Goal: Task Accomplishment & Management: Manage account settings

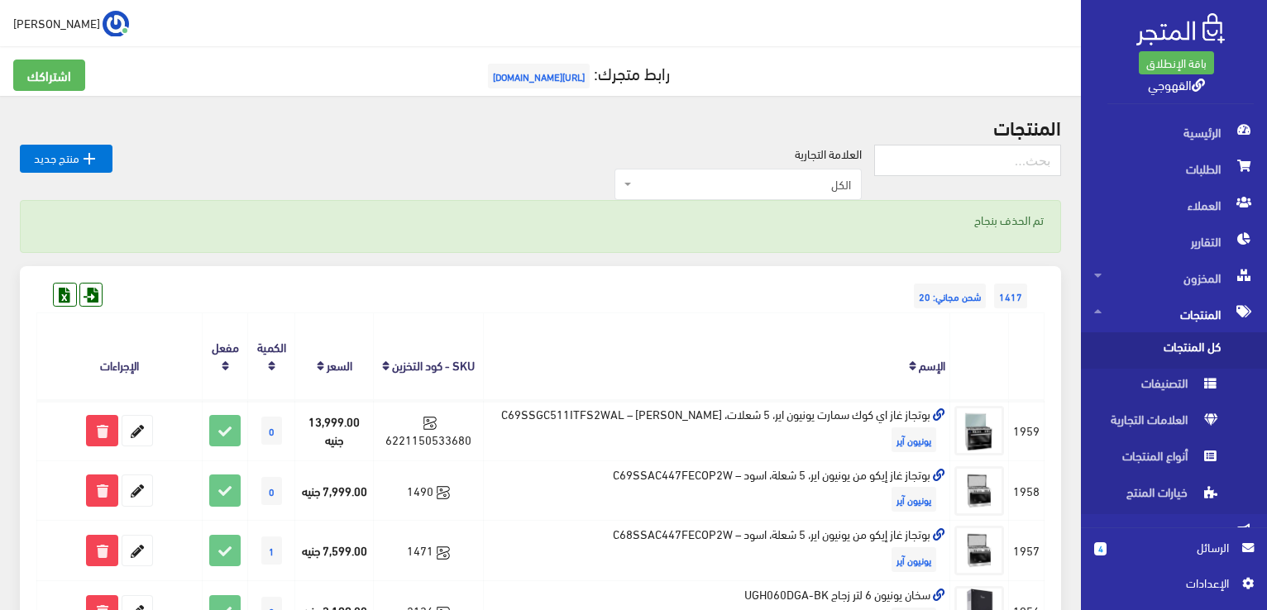
click at [504, 322] on th "الإسم" at bounding box center [717, 356] width 466 height 87
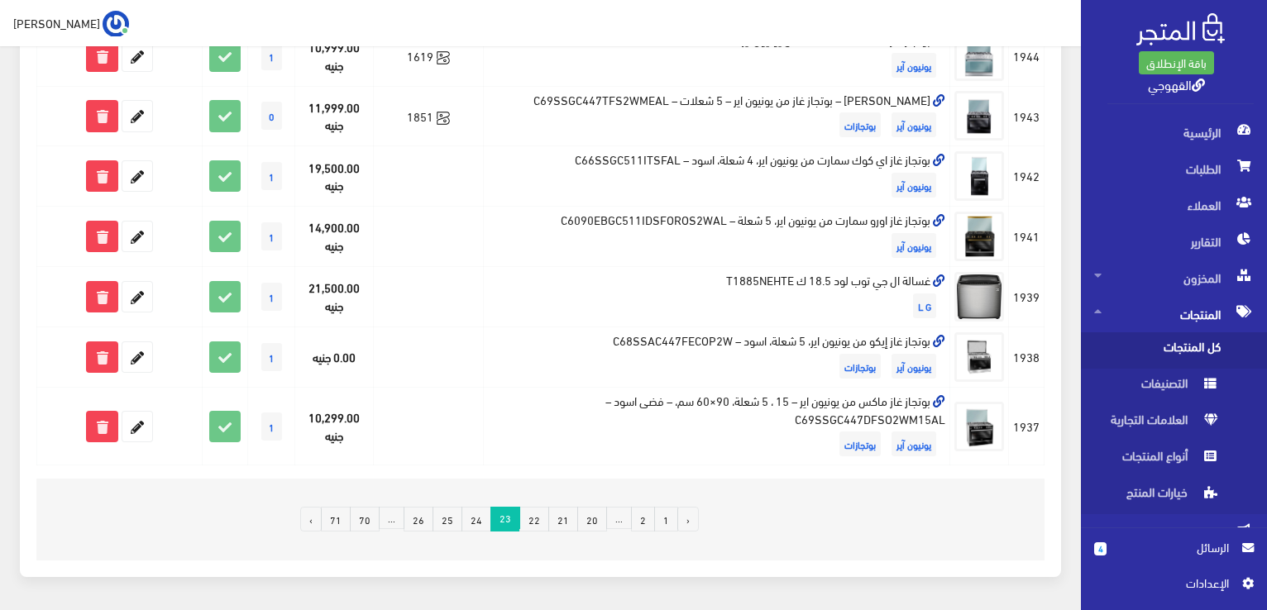
scroll to position [1191, 0]
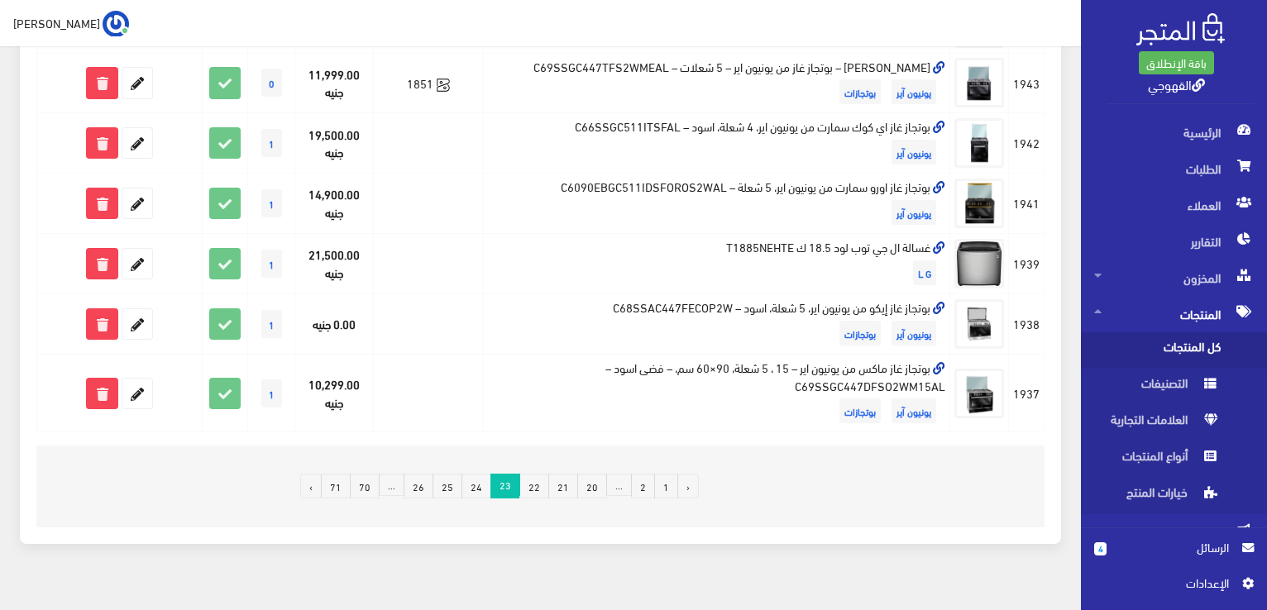
click at [480, 489] on link "24" at bounding box center [476, 486] width 30 height 25
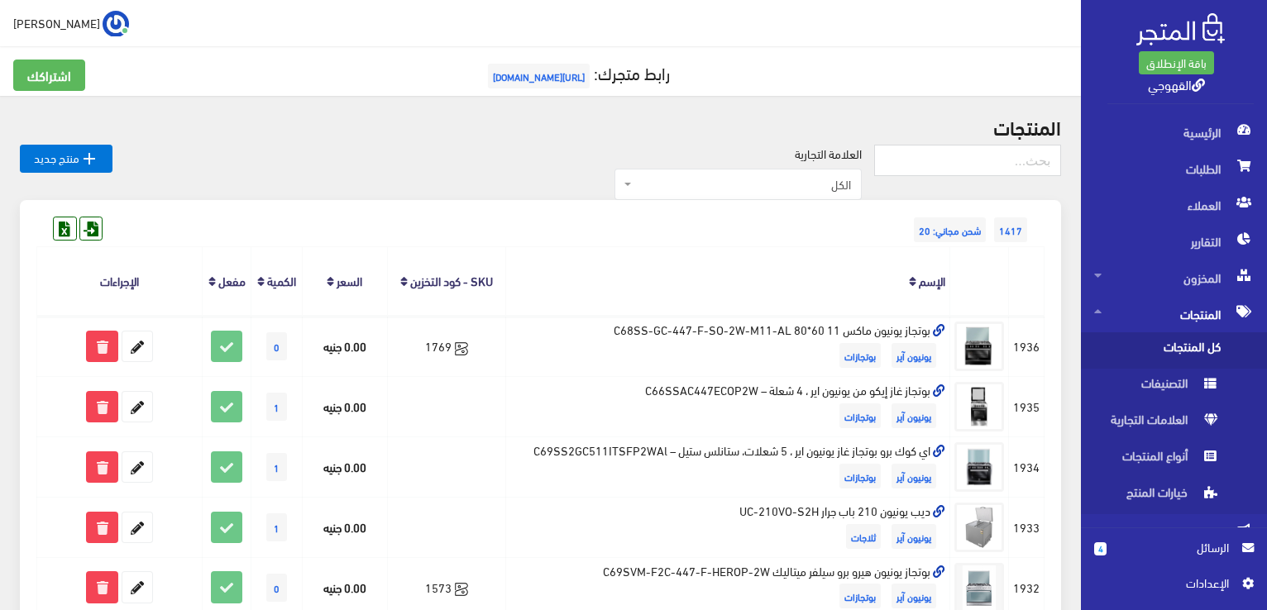
click at [256, 136] on h2 "المنتجات" at bounding box center [540, 127] width 1041 height 22
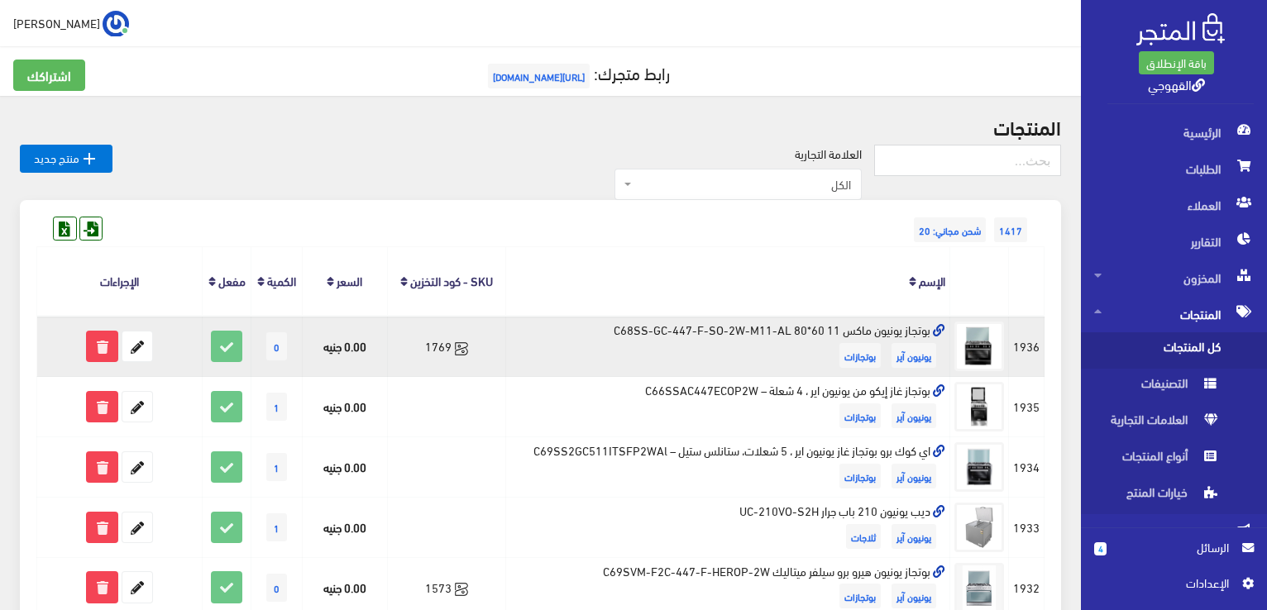
click at [820, 335] on td "بوتجاز يونيون ماكس 11 60*80 C68SS-GC-447-F-SO-2W-M11-AL يونيون آير بوتجازات" at bounding box center [727, 346] width 445 height 60
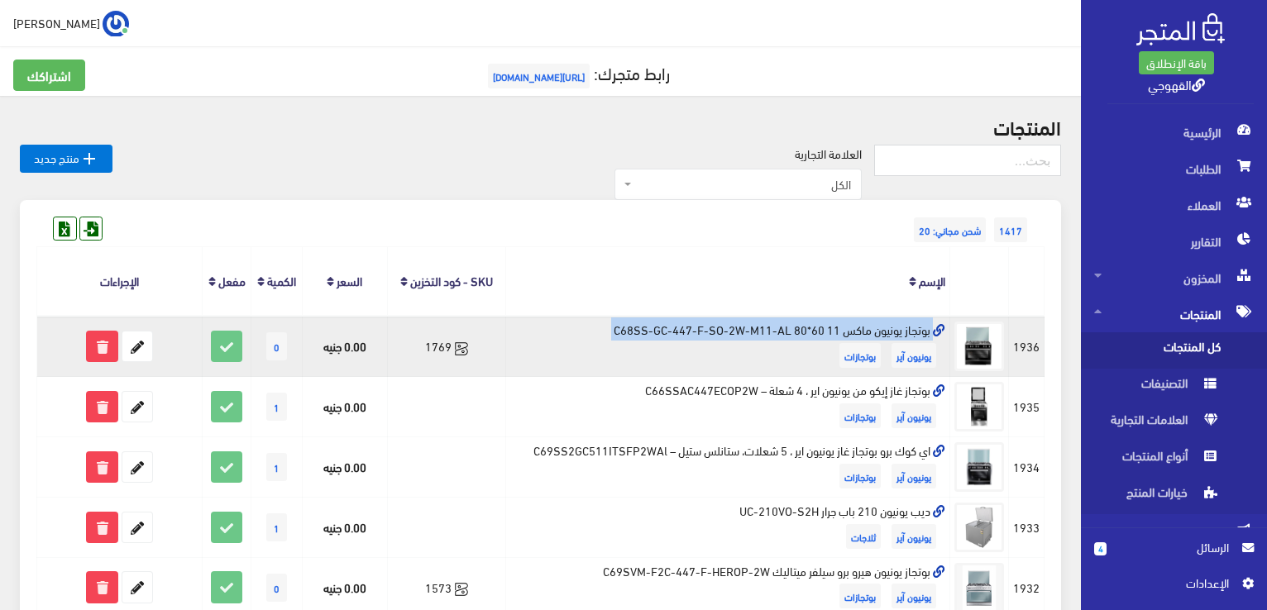
click at [820, 335] on td "بوتجاز يونيون ماكس 11 60*80 C68SS-GC-447-F-SO-2W-M11-AL يونيون آير بوتجازات" at bounding box center [727, 346] width 445 height 60
click at [753, 325] on td "بوتجاز يونيون ماكس 11 60*80 C68SS-GC-447-F-SO-2W-M11-AL يونيون آير بوتجازات" at bounding box center [727, 346] width 445 height 60
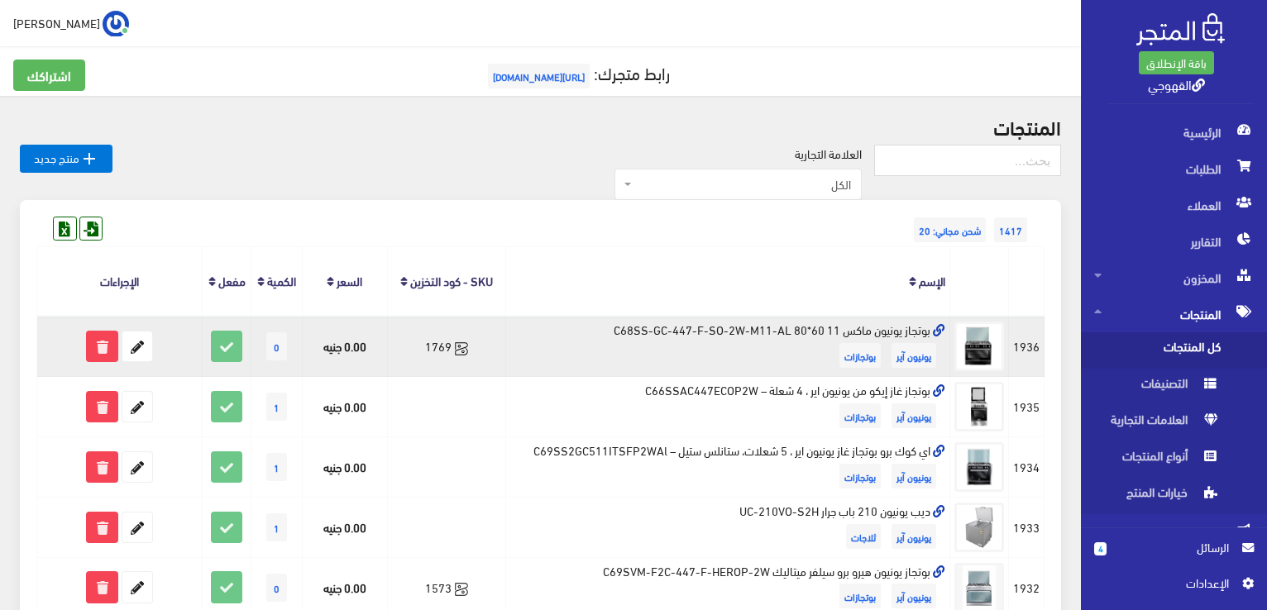
click at [753, 325] on td "بوتجاز يونيون ماكس 11 60*80 C68SS-GC-447-F-SO-2W-M11-AL يونيون آير بوتجازات" at bounding box center [727, 346] width 445 height 60
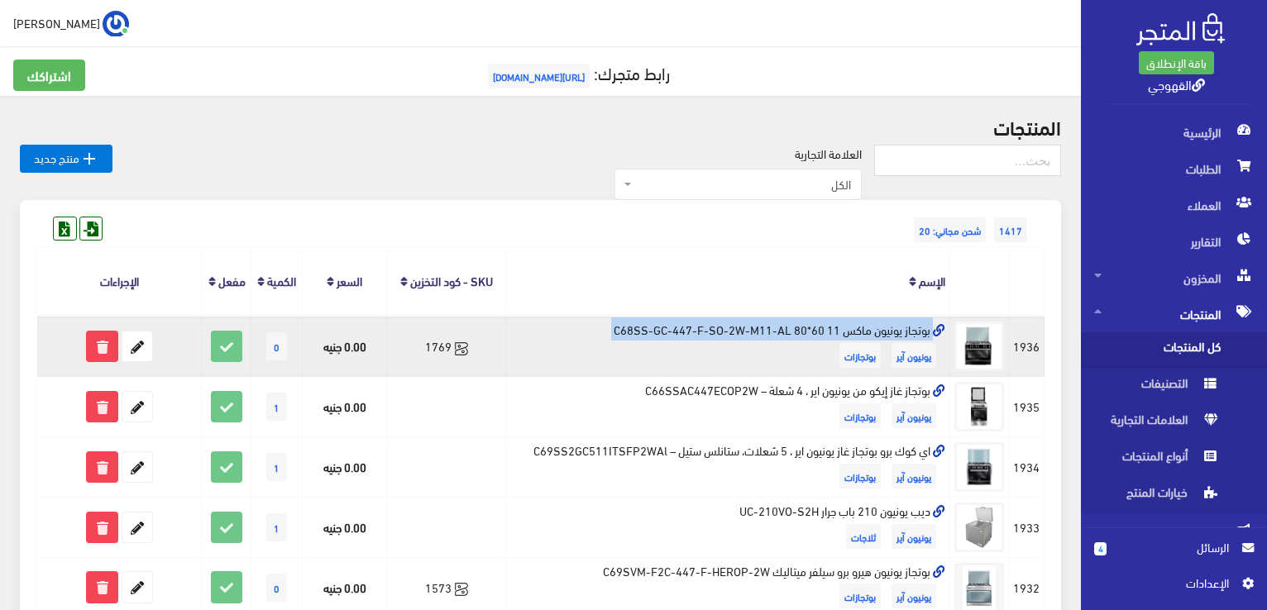
click at [753, 325] on td "بوتجاز يونيون ماكس 11 60*80 C68SS-GC-447-F-SO-2W-M11-AL يونيون آير بوتجازات" at bounding box center [727, 346] width 445 height 60
copy td "بوتجاز يونيون ماكس 11 60*80 C68SS-GC-447-F-SO-2W-M11-AL"
click at [149, 347] on icon at bounding box center [137, 347] width 30 height 30
click at [139, 347] on icon at bounding box center [137, 347] width 30 height 30
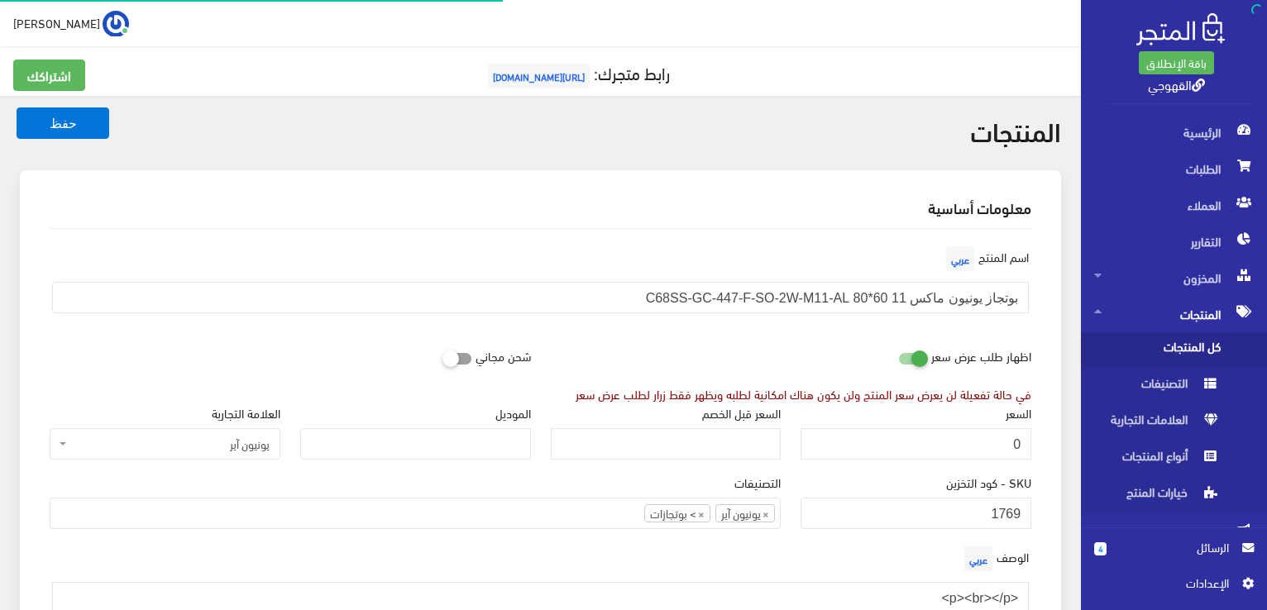
scroll to position [430, 0]
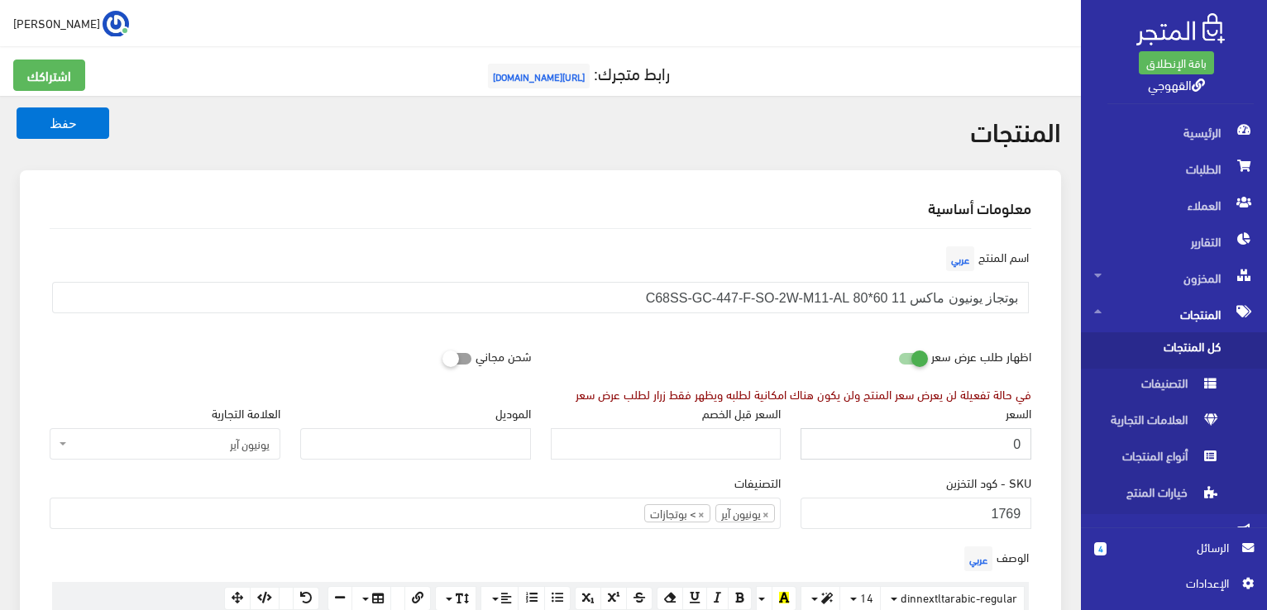
click at [840, 451] on input "0" at bounding box center [915, 443] width 231 height 31
paste input "890"
type input "8900"
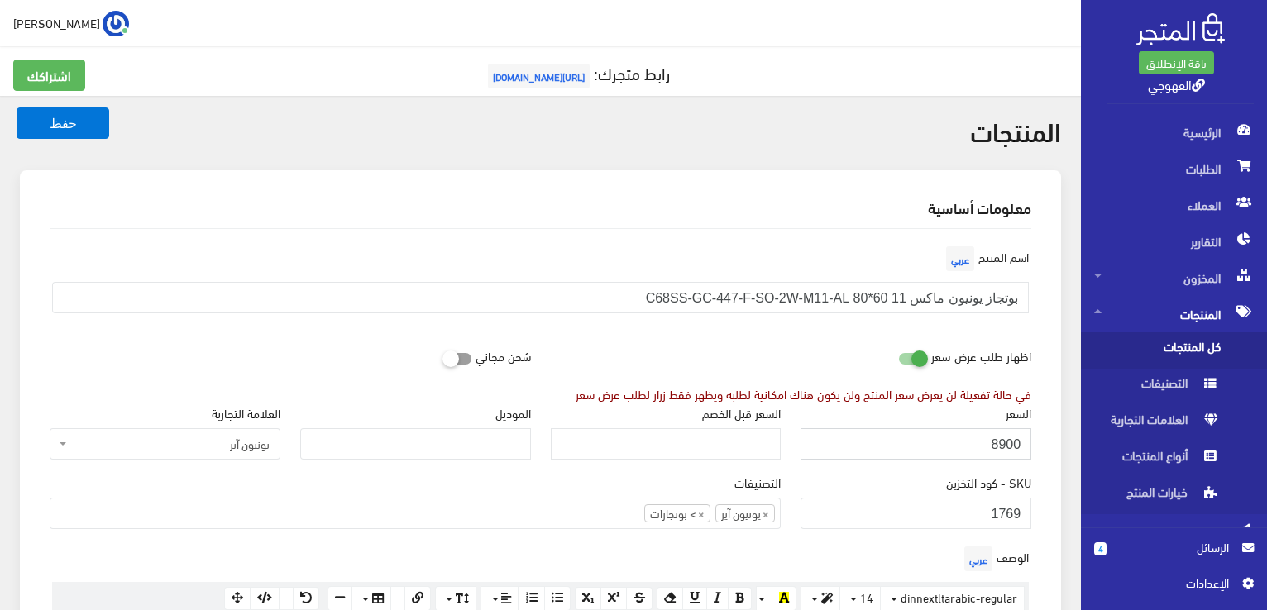
click at [17, 108] on button "حفظ" at bounding box center [63, 123] width 93 height 31
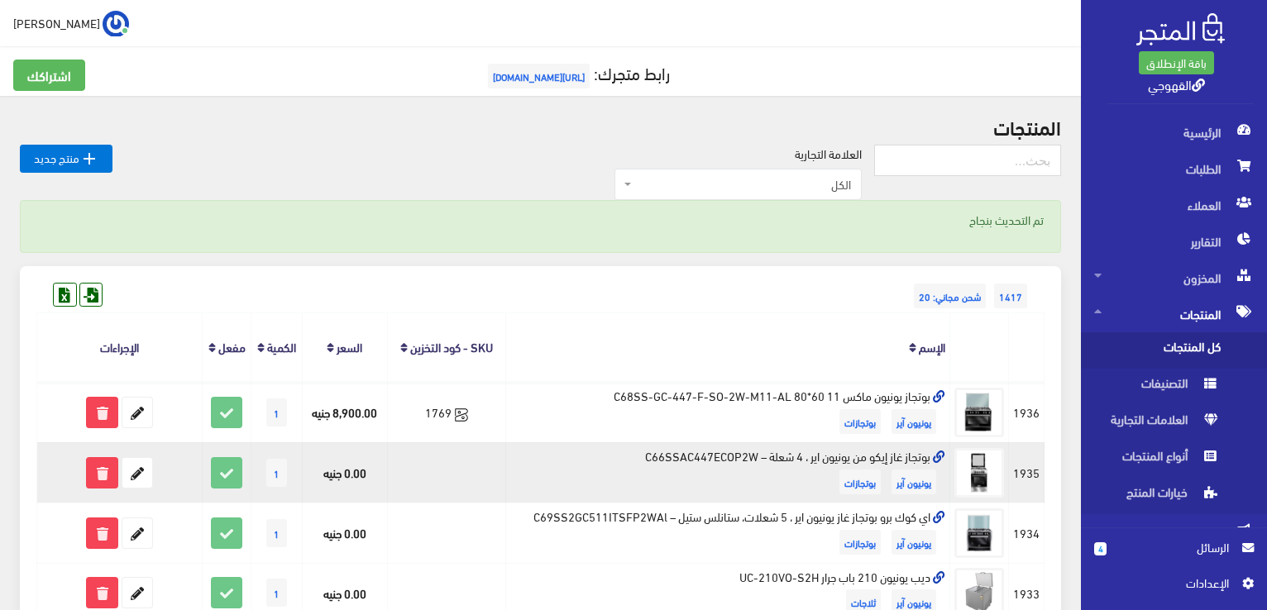
click at [812, 461] on td "بوتجاز غاز إيكو من يونيون اير ، 4 شعلة – C66SSAC447ECOP2W يونيون آير بوتجازات" at bounding box center [727, 472] width 445 height 60
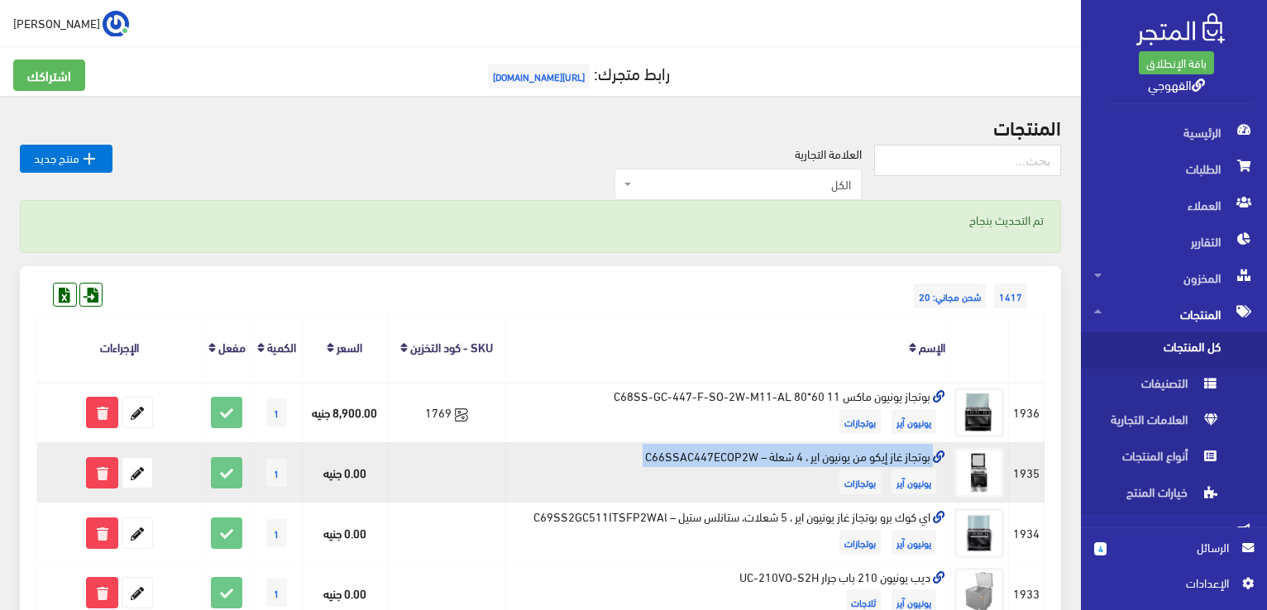
click at [812, 461] on td "بوتجاز غاز إيكو من يونيون اير ، 4 شعلة – C66SSAC447ECOP2W يونيون آير بوتجازات" at bounding box center [727, 472] width 445 height 60
copy td "بوتجاز غاز إيكو من يونيون اير ، 4 شعلة – C66SSAC447ECOP2W"
click at [812, 461] on td "بوتجاز غاز إيكو من يونيون اير ، 4 شعلة – C66SSAC447ECOP2W يونيون آير بوتجازات" at bounding box center [727, 472] width 445 height 60
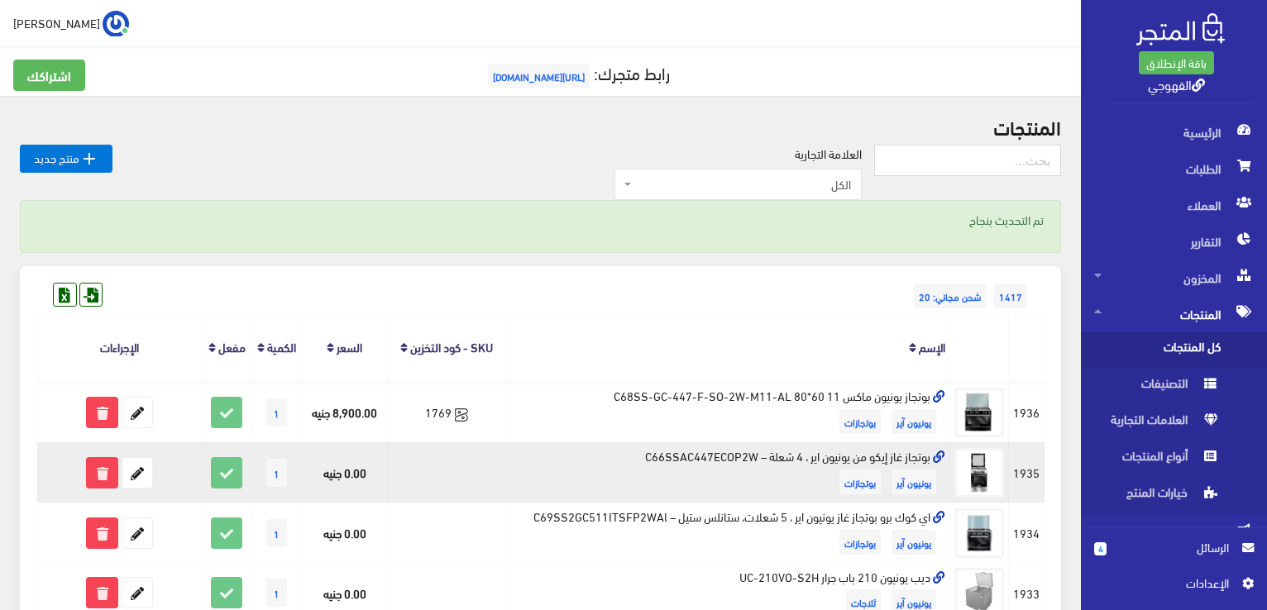
click at [812, 461] on td "بوتجاز غاز إيكو من يونيون اير ، 4 شعلة – C66SSAC447ECOP2W يونيون آير بوتجازات" at bounding box center [727, 472] width 445 height 60
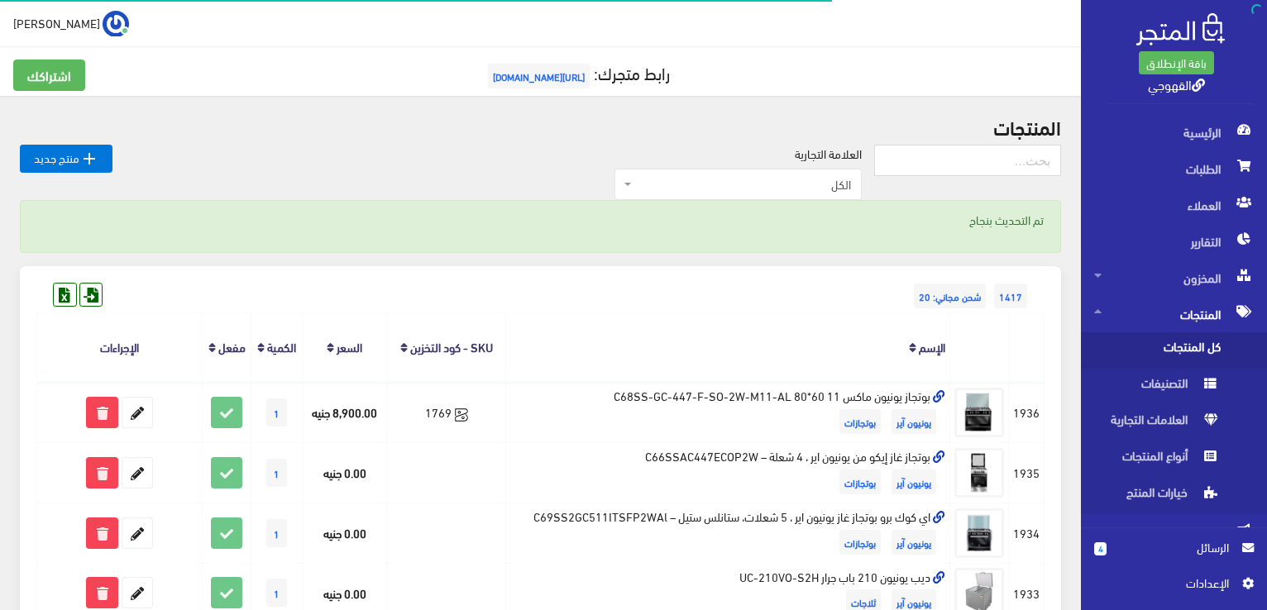
click at [694, 328] on th "الإسم" at bounding box center [727, 347] width 445 height 69
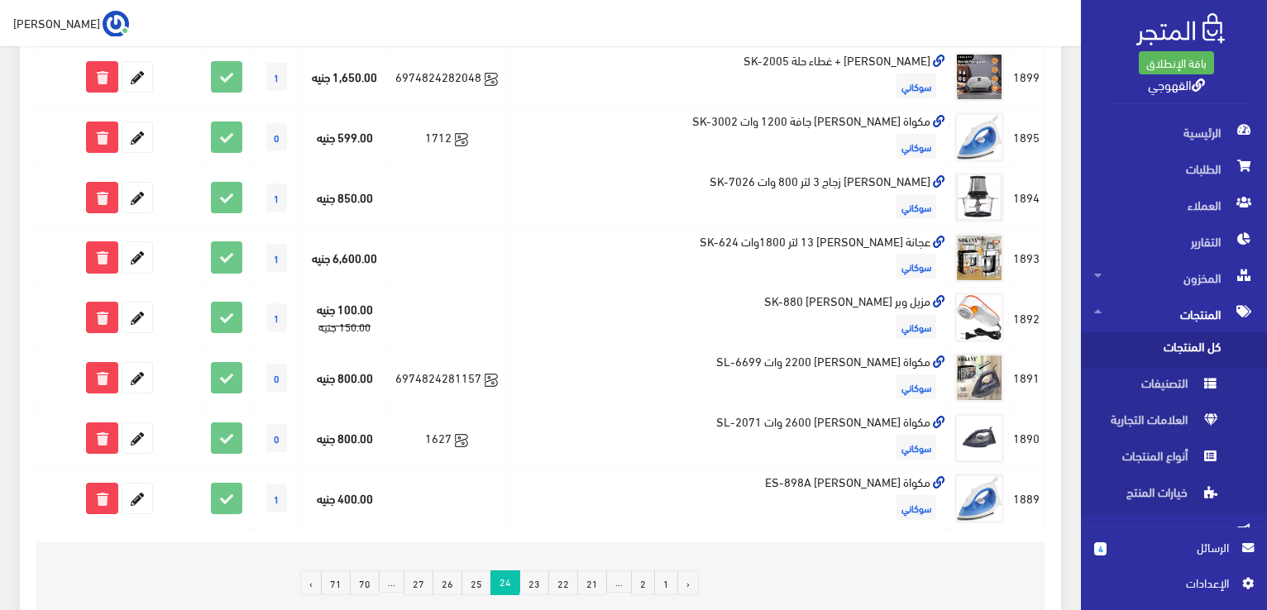
scroll to position [1092, 0]
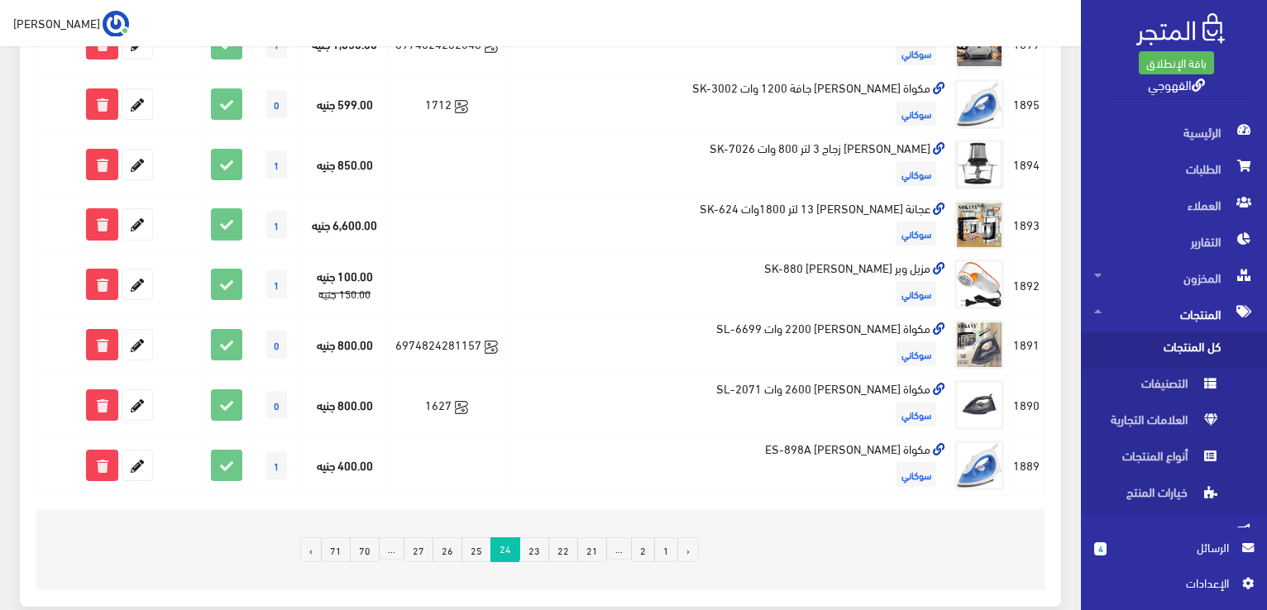
click at [480, 547] on link "25" at bounding box center [476, 550] width 30 height 25
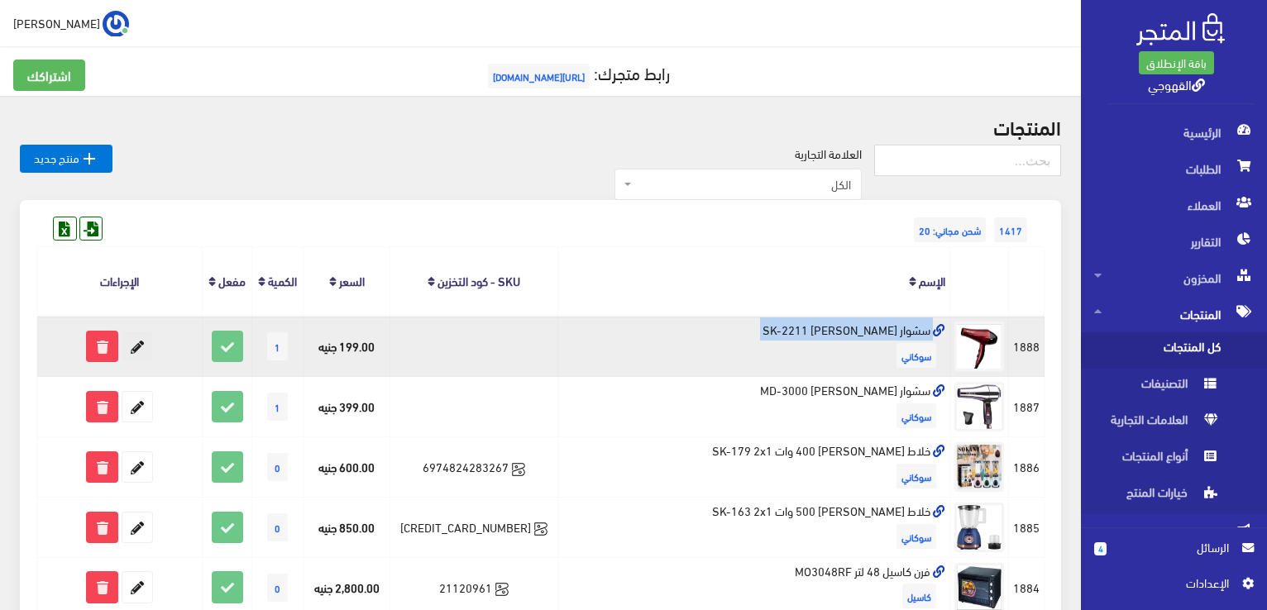
click at [131, 361] on link at bounding box center [137, 346] width 31 height 31
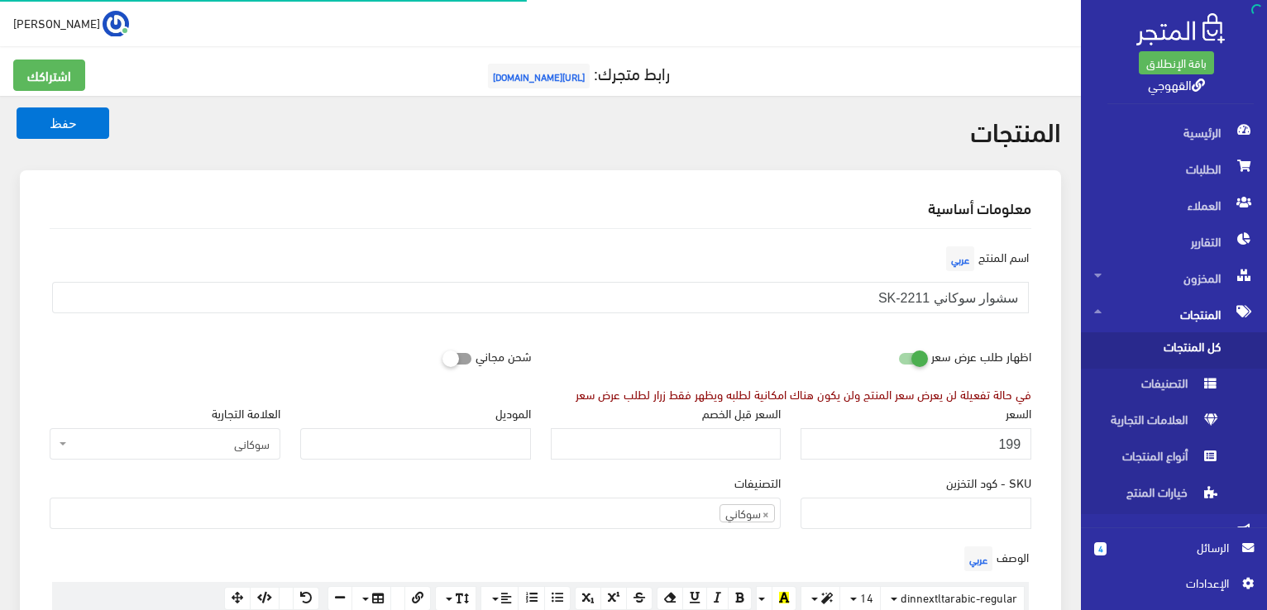
scroll to position [1073, 0]
click at [932, 461] on div "السعر 199" at bounding box center [916, 438] width 251 height 69
click at [932, 457] on div "السعر 199" at bounding box center [916, 438] width 251 height 69
click at [932, 457] on input "199" at bounding box center [915, 443] width 231 height 31
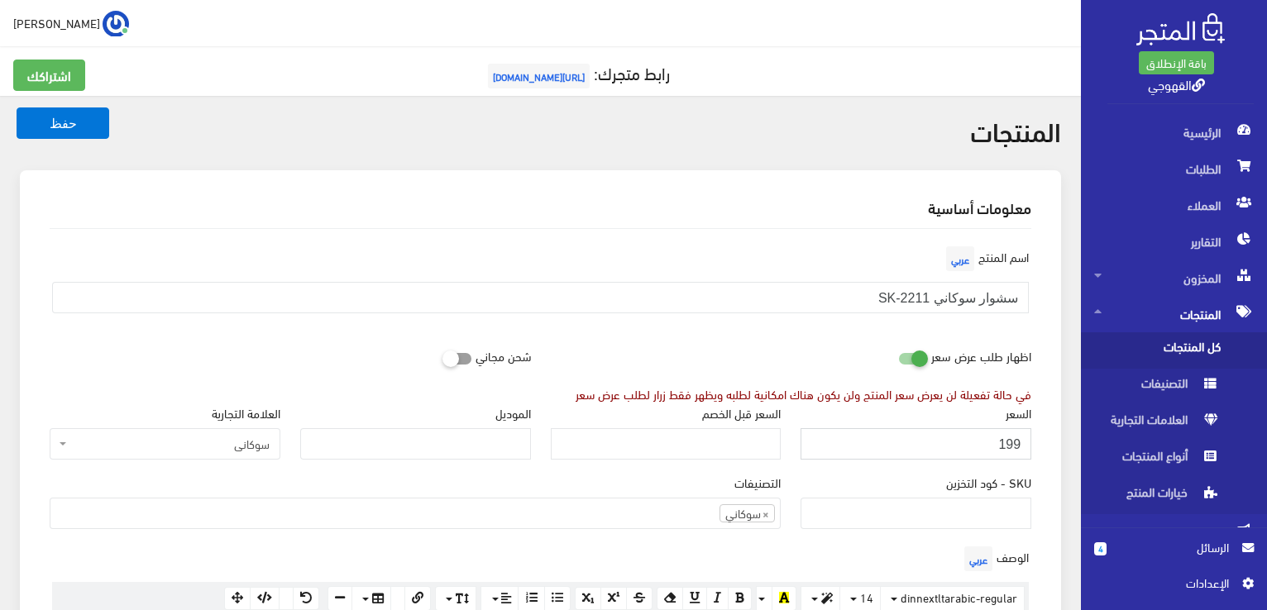
click at [932, 457] on input "199" at bounding box center [915, 443] width 231 height 31
paste input "450"
type input "450"
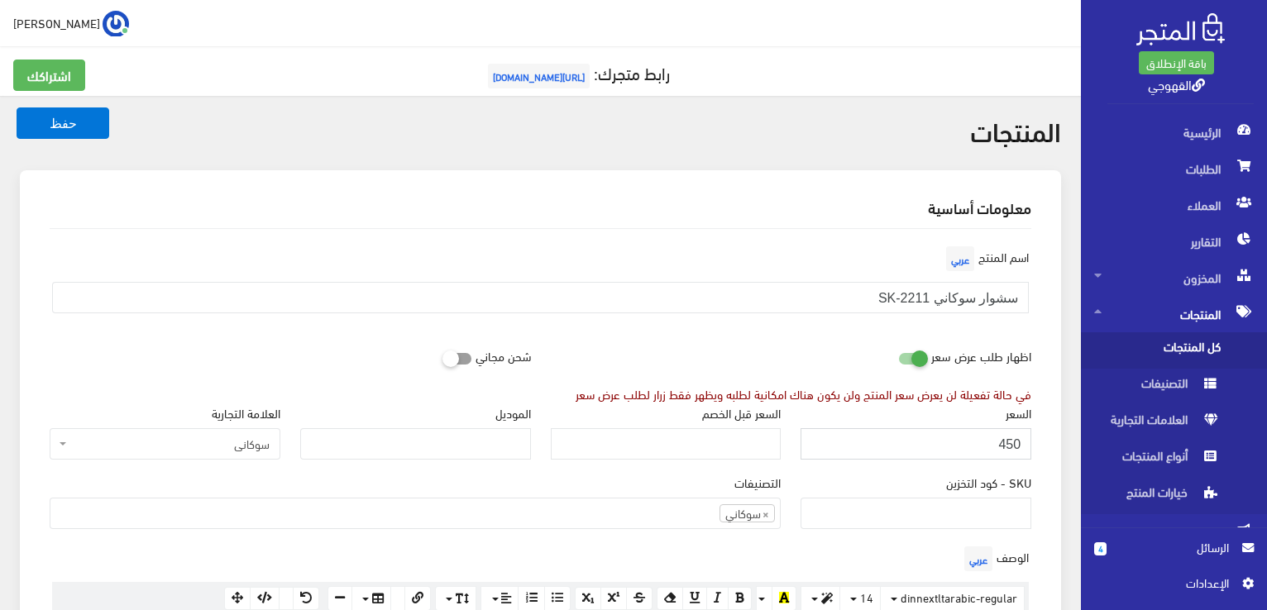
click at [17, 108] on button "حفظ" at bounding box center [63, 123] width 93 height 31
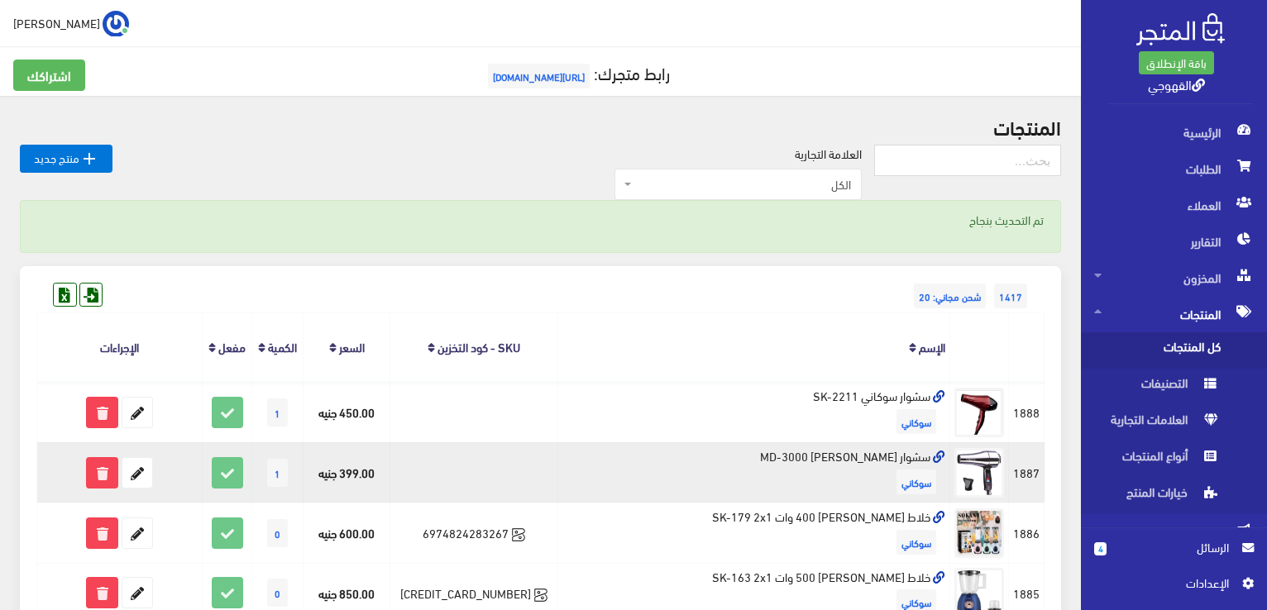
click at [910, 460] on td "سشوار [PERSON_NAME] MD-3000 [GEOGRAPHIC_DATA]" at bounding box center [754, 472] width 392 height 60
click at [910, 460] on td "سشوار سوكاني استالس MD-3000 سوكاني" at bounding box center [754, 472] width 392 height 60
copy td "سشوار سوكاني استالس MD-3000"
click at [124, 480] on icon at bounding box center [137, 473] width 30 height 30
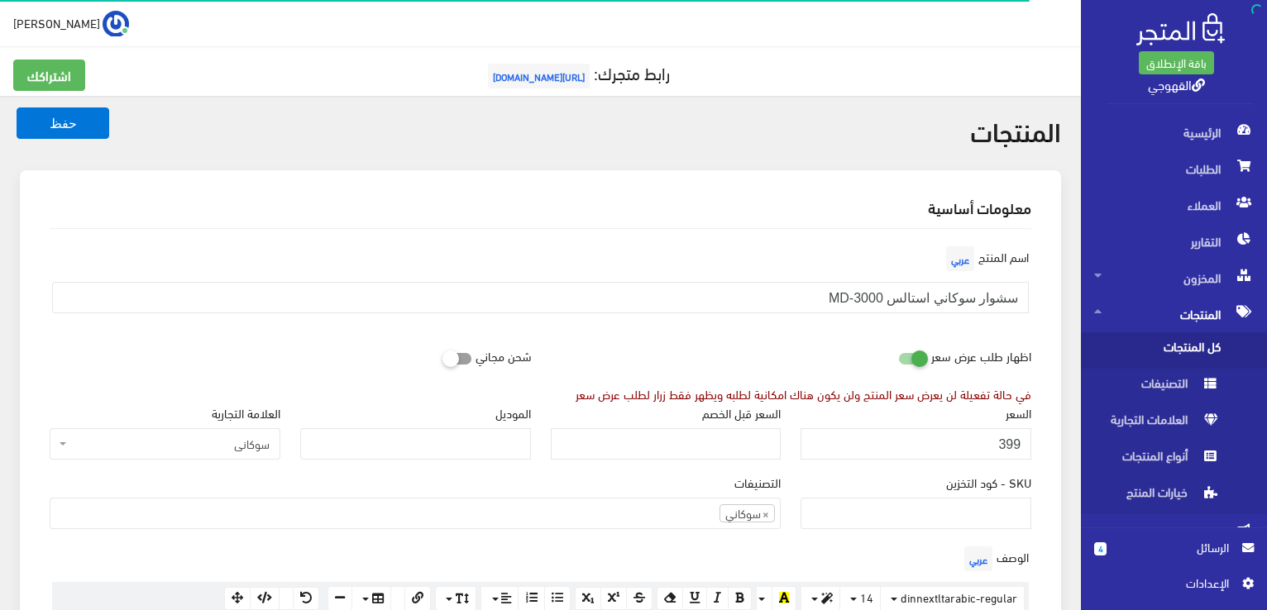
scroll to position [1073, 0]
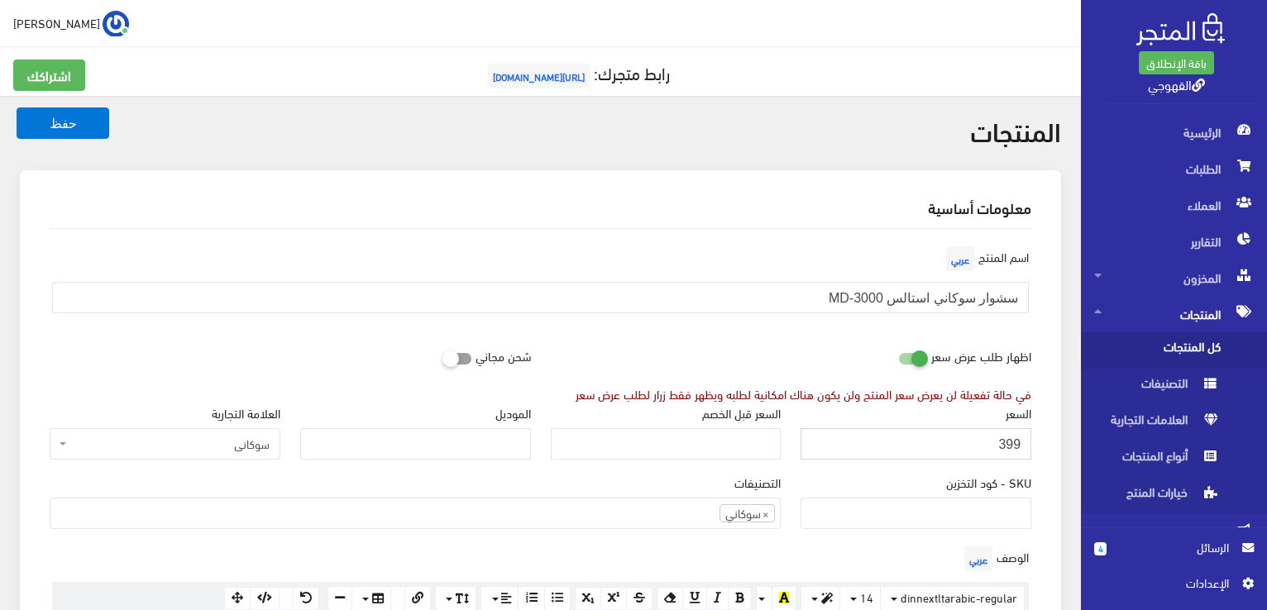
click at [912, 438] on input "399" at bounding box center [915, 443] width 231 height 31
type input "1099"
click at [17, 108] on button "حفظ" at bounding box center [63, 123] width 93 height 31
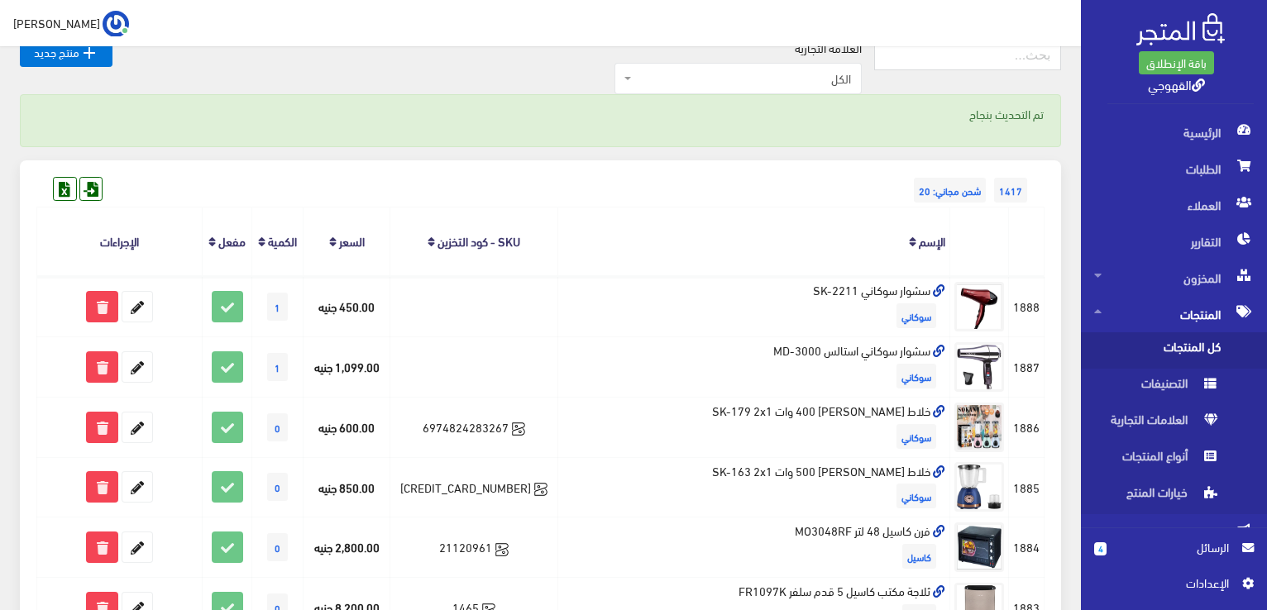
scroll to position [132, 0]
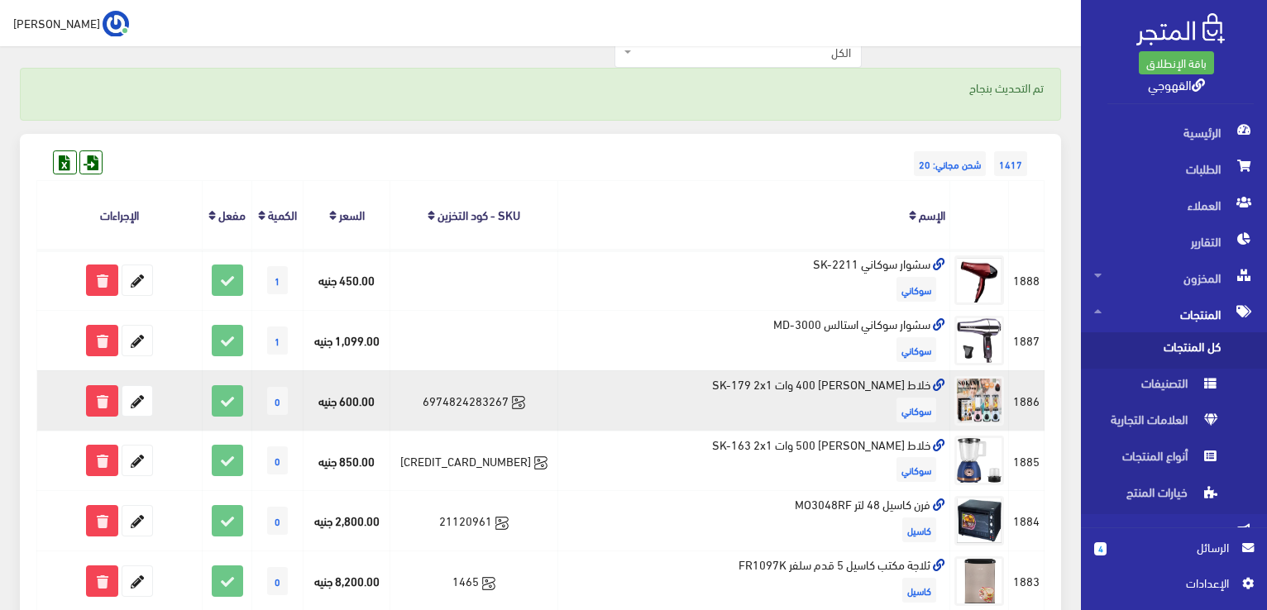
click at [876, 379] on td "خلاط سوكاني 400 وات SK-179 2x1 سوكاني" at bounding box center [754, 400] width 392 height 60
copy td "خلاط [PERSON_NAME] 400 وات SK-179 2x1"
click at [140, 391] on icon at bounding box center [137, 401] width 30 height 30
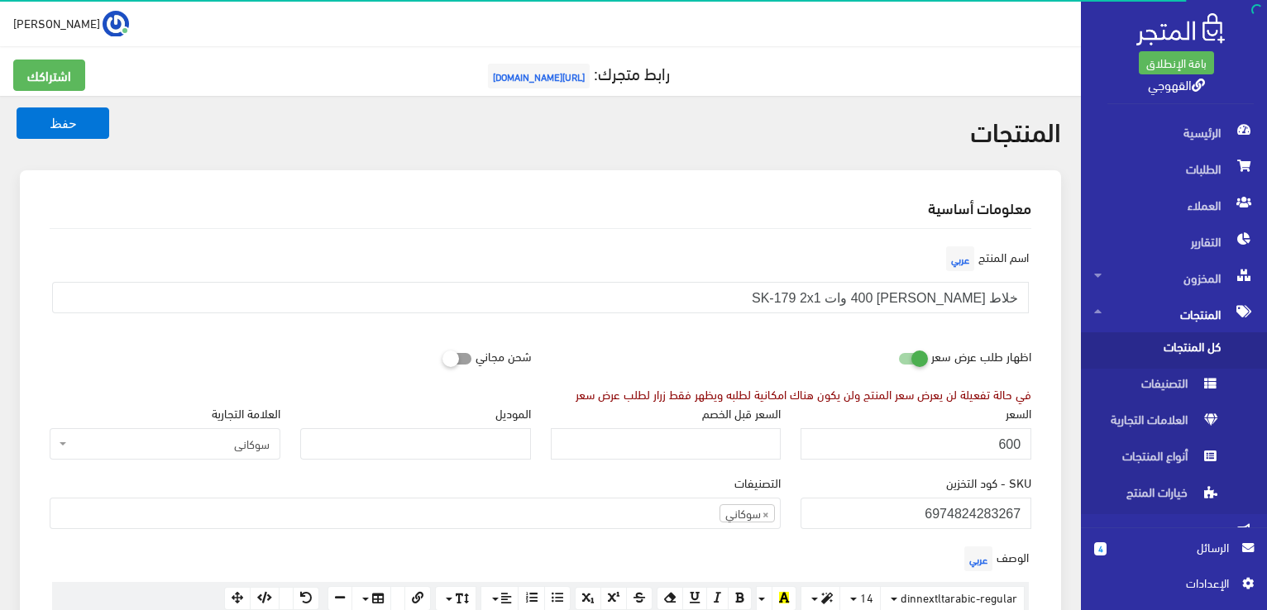
scroll to position [1073, 0]
type input "1900"
click at [17, 108] on button "حفظ" at bounding box center [63, 123] width 93 height 31
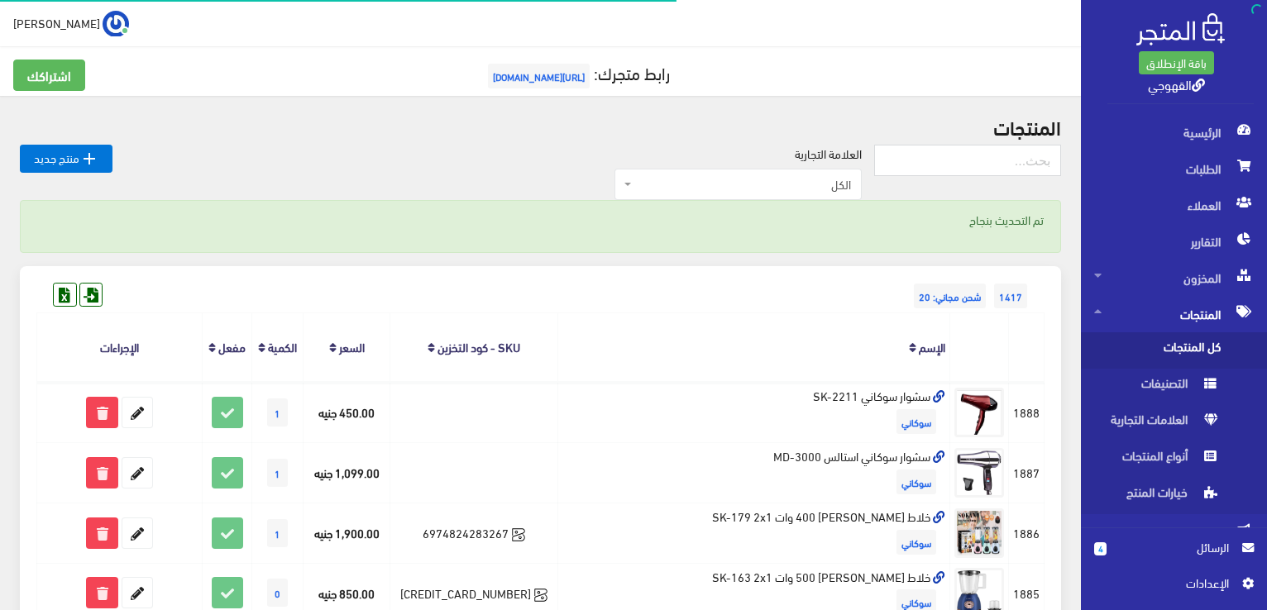
click at [1029, 361] on th at bounding box center [1027, 347] width 36 height 69
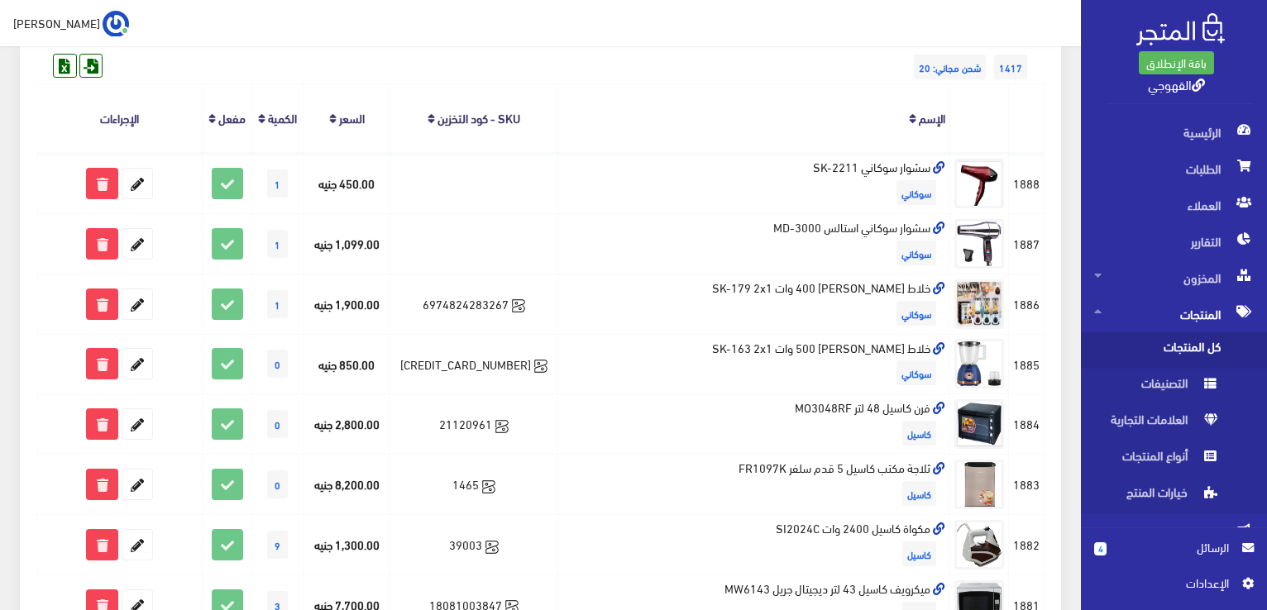
scroll to position [232, 0]
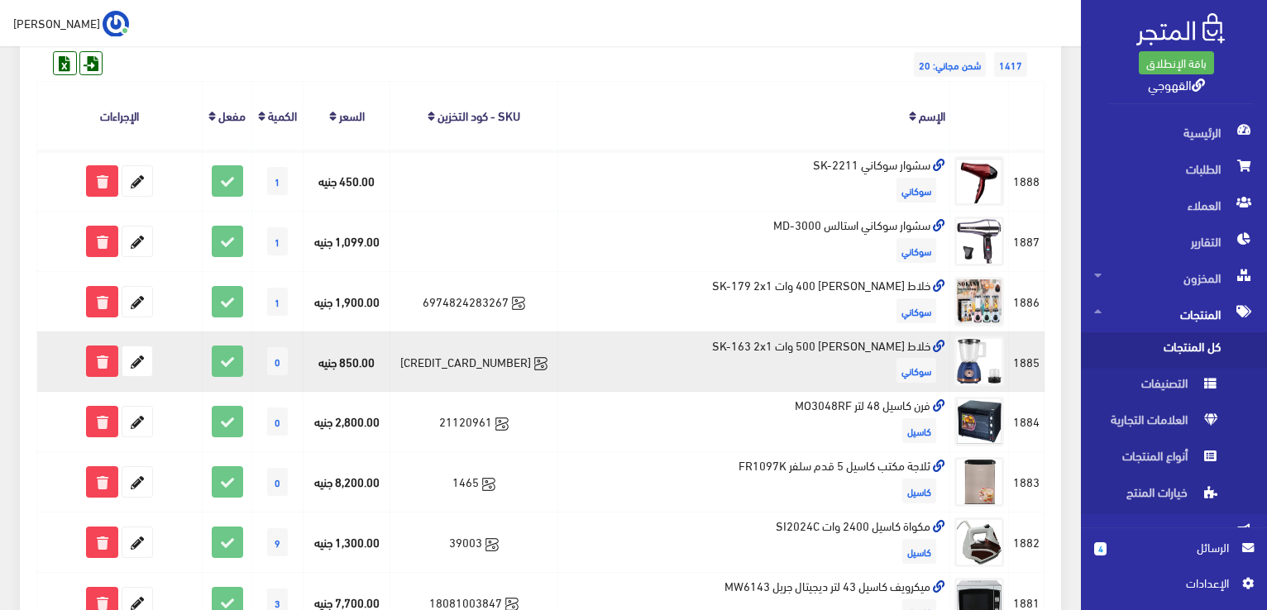
click at [865, 340] on td "خلاط سوكاني 500 وات SK-163 2x1 سوكاني" at bounding box center [754, 362] width 392 height 60
copy td "خلاط سوكاني 500 وات SK-163 2x1"
click at [865, 340] on td "خلاط سوكاني 500 وات SK-163 2x1 سوكاني" at bounding box center [754, 362] width 392 height 60
